Goal: Complete application form: Complete application form

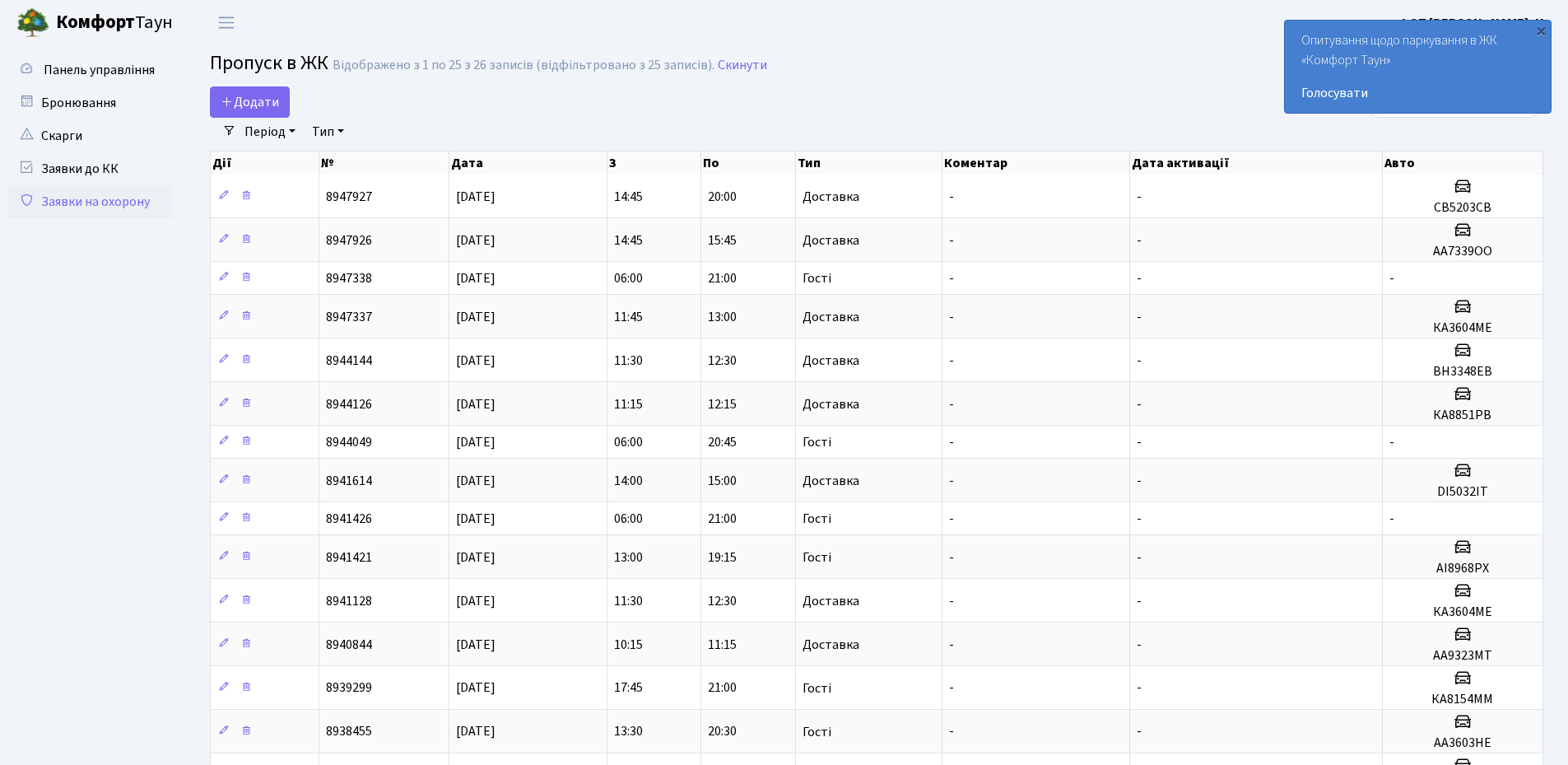
select select "25"
click at [248, 105] on span "Додати" at bounding box center [249, 102] width 58 height 18
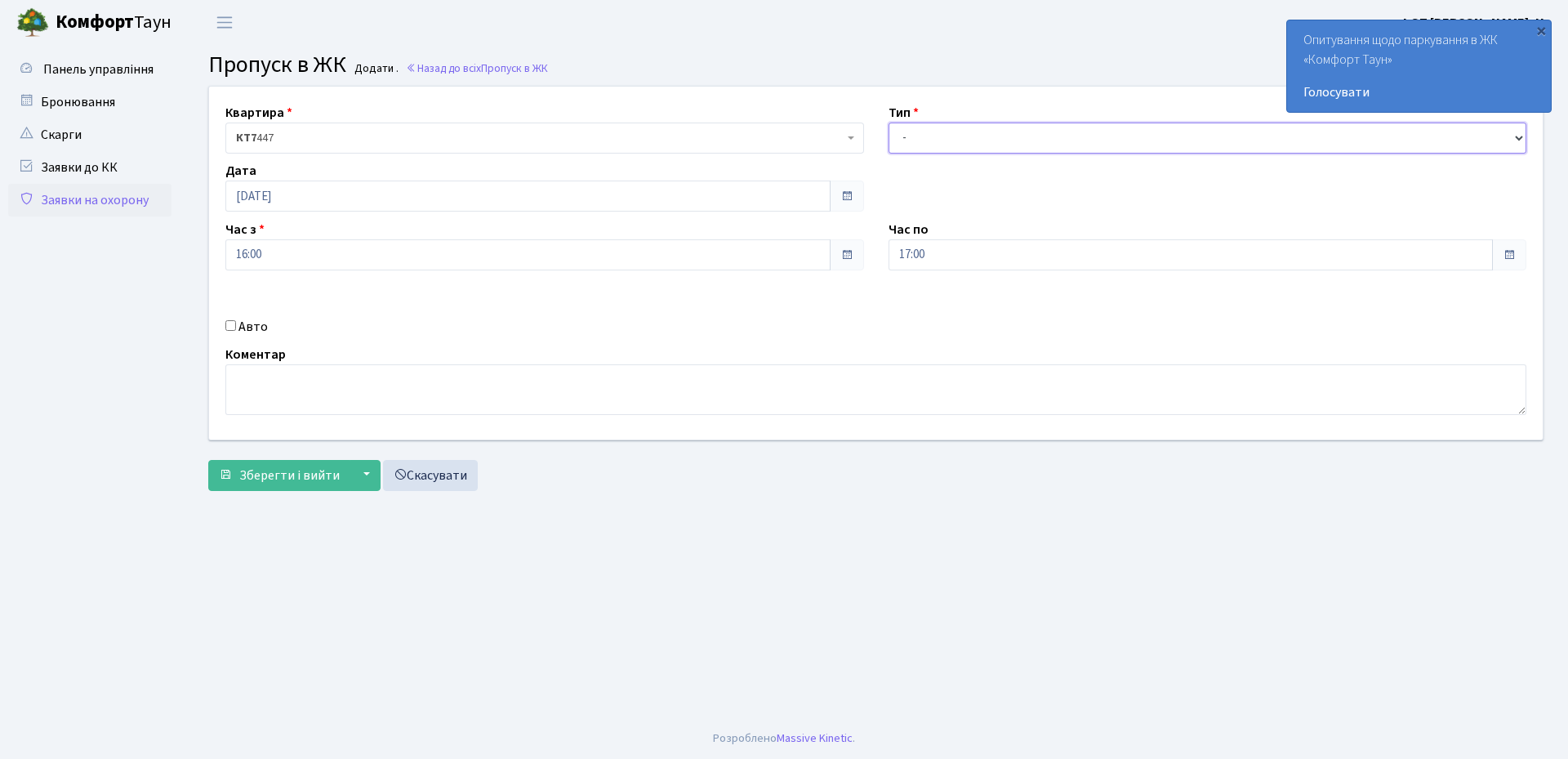
click at [999, 143] on select "- Доставка Таксі Гості Сервіс" at bounding box center [1208, 138] width 639 height 31
select select "1"
click at [888, 122] on select "- Доставка Таксі Гості Сервіс" at bounding box center [1208, 138] width 639 height 31
click at [234, 326] on input "Авто" at bounding box center [230, 325] width 11 height 11
checkbox input "true"
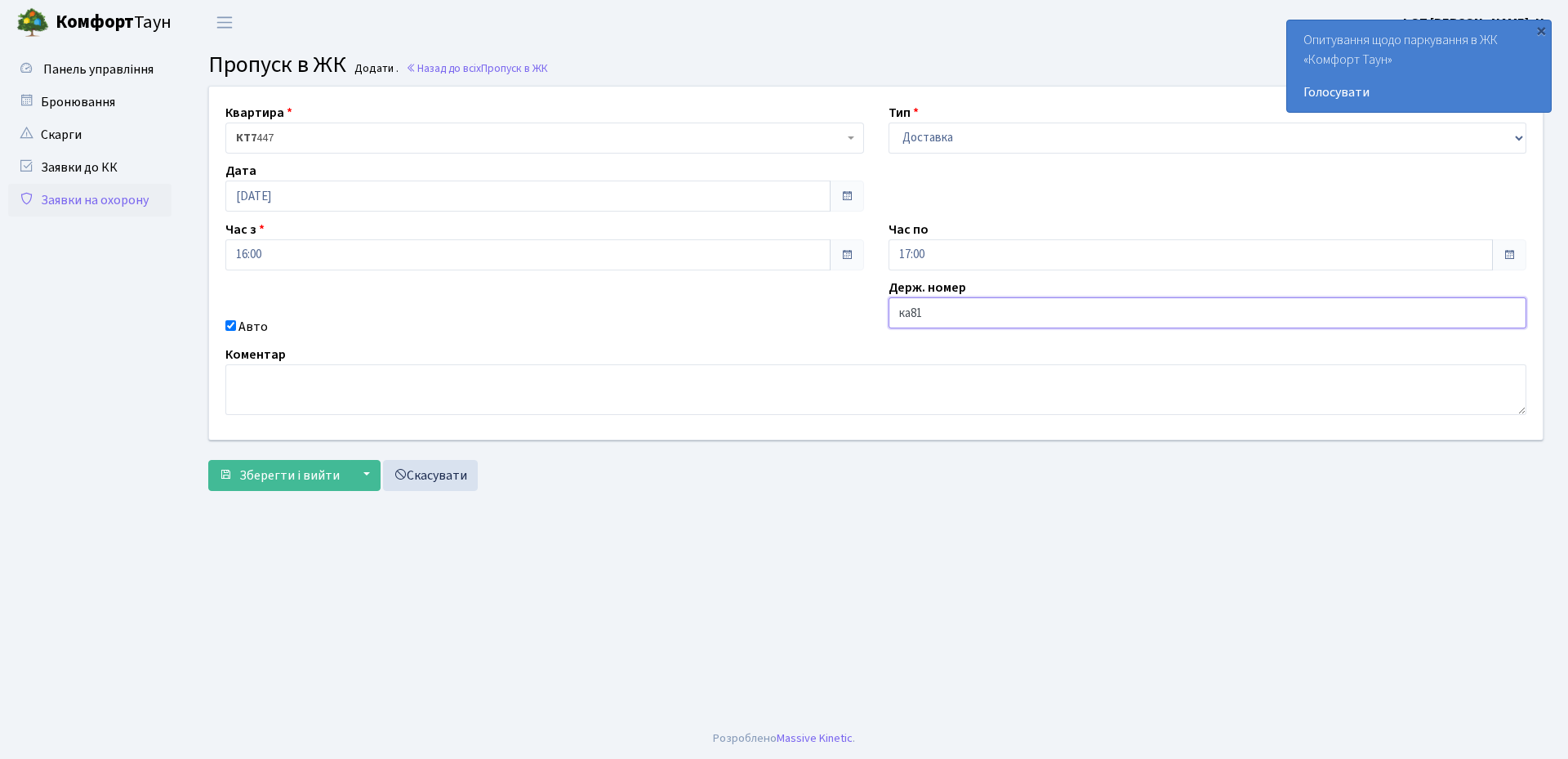
type input "КА8154ММ"
click at [259, 483] on span "Зберегти і вийти" at bounding box center [289, 475] width 101 height 18
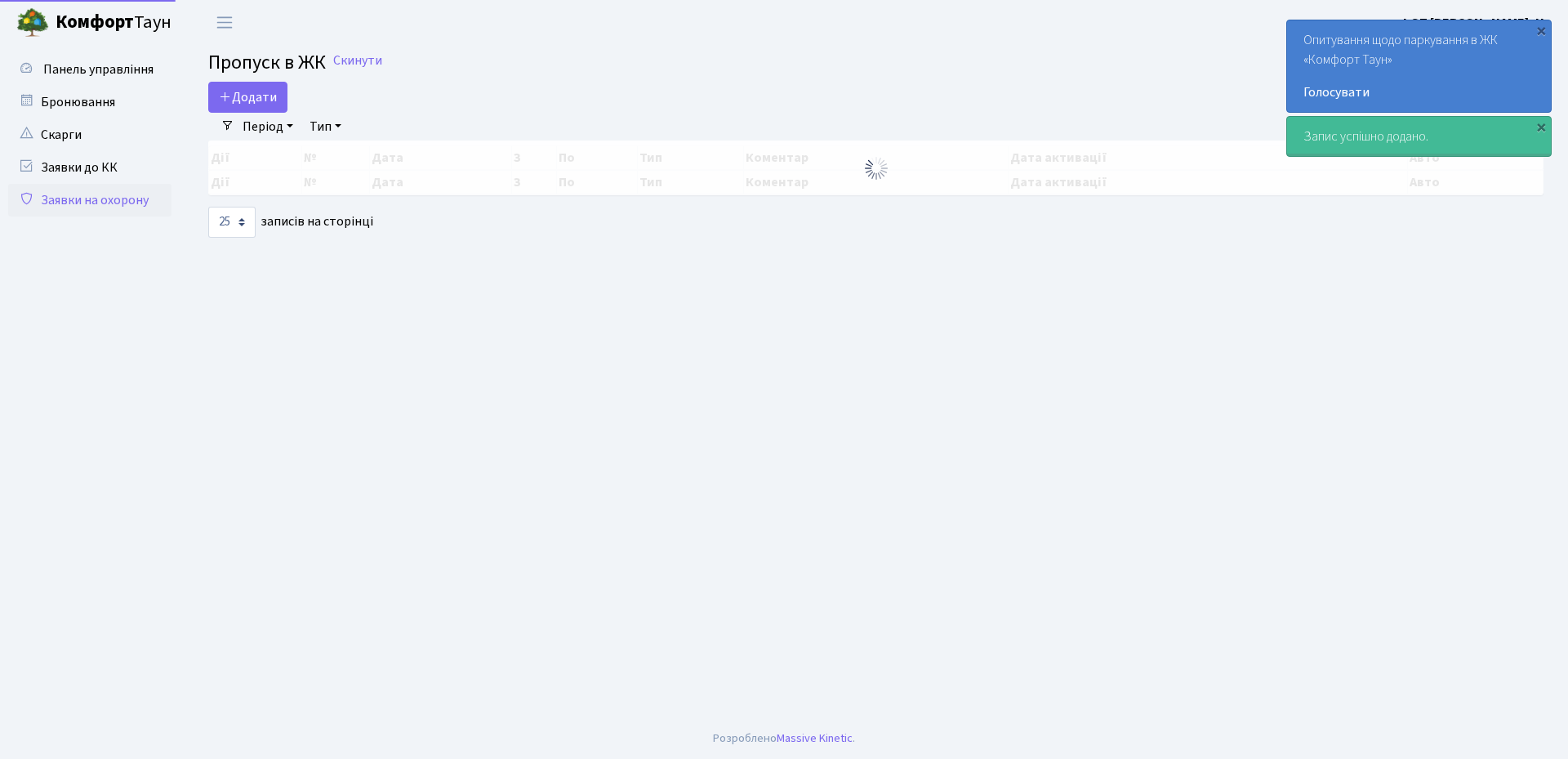
select select "25"
